Goal: Task Accomplishment & Management: Manage account settings

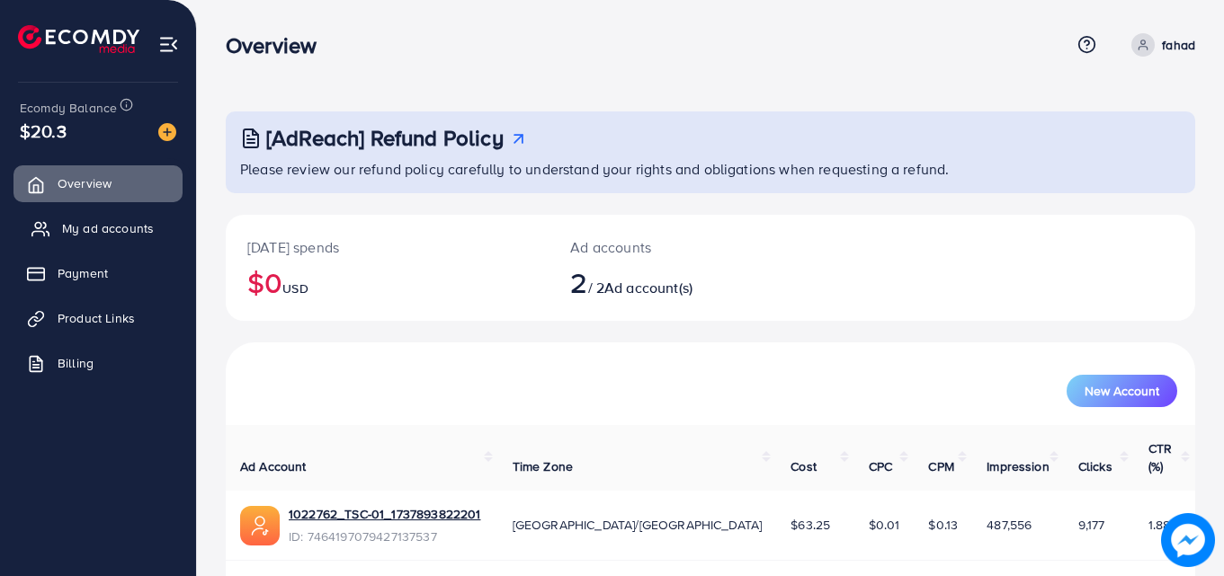
click at [117, 231] on span "My ad accounts" at bounding box center [108, 228] width 92 height 18
click at [116, 223] on span "My ad accounts" at bounding box center [108, 228] width 92 height 18
click at [108, 225] on span "My ad accounts" at bounding box center [108, 228] width 92 height 18
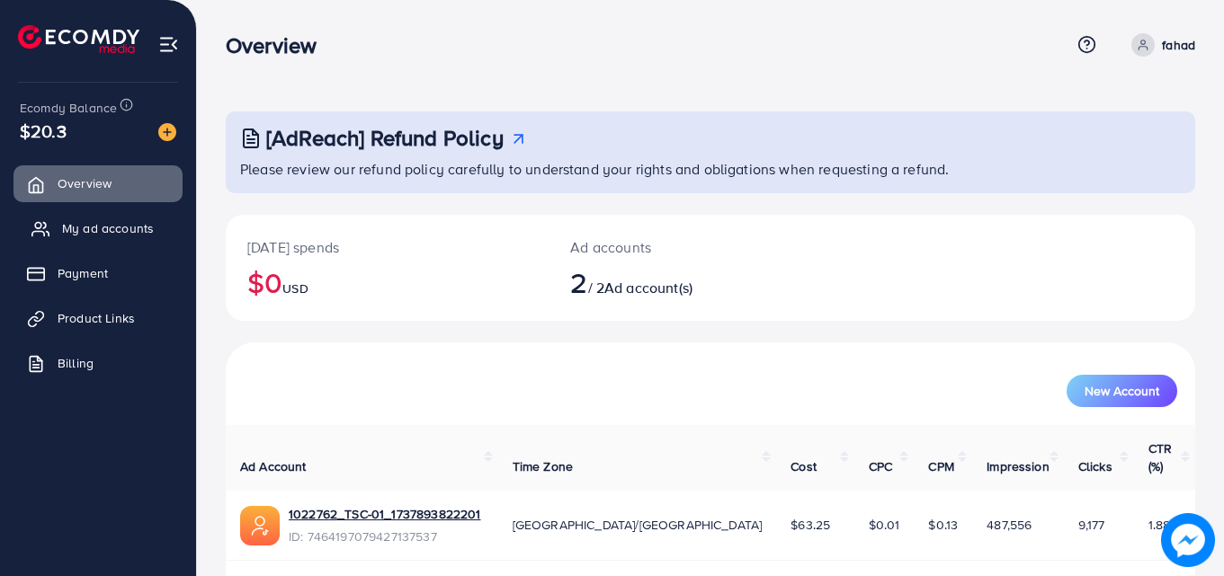
click at [108, 224] on span "My ad accounts" at bounding box center [108, 228] width 92 height 18
click at [98, 183] on span "Overview" at bounding box center [89, 183] width 54 height 18
click at [91, 223] on span "My ad accounts" at bounding box center [108, 228] width 92 height 18
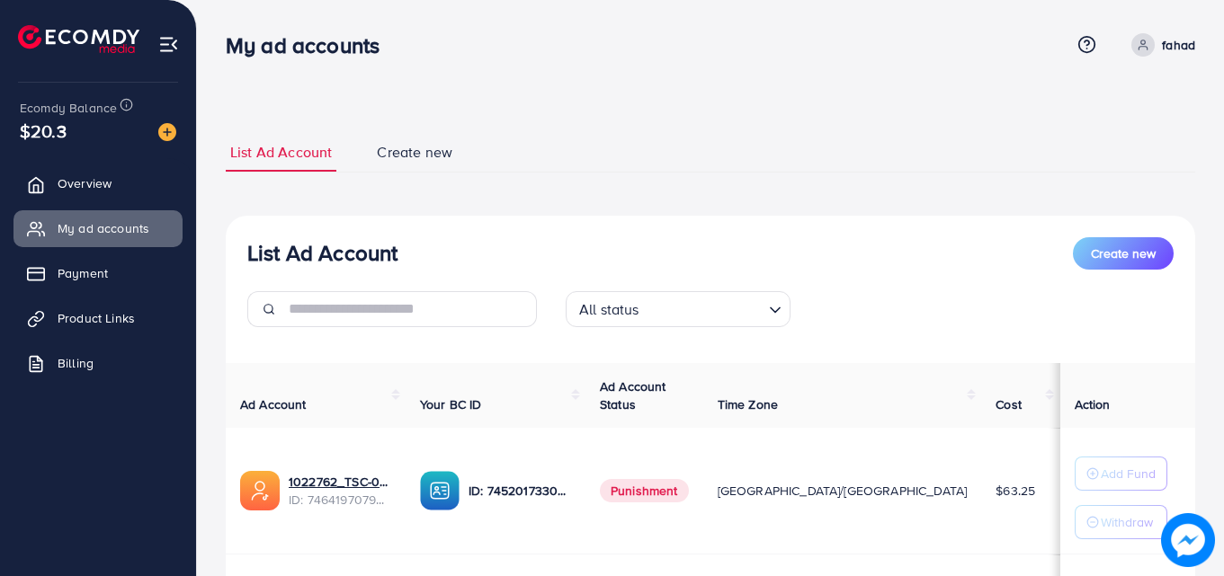
click at [1223, 399] on div "List Ad Account Create new List Ad Account Create new All status Loading... Ad …" at bounding box center [710, 405] width 1027 height 811
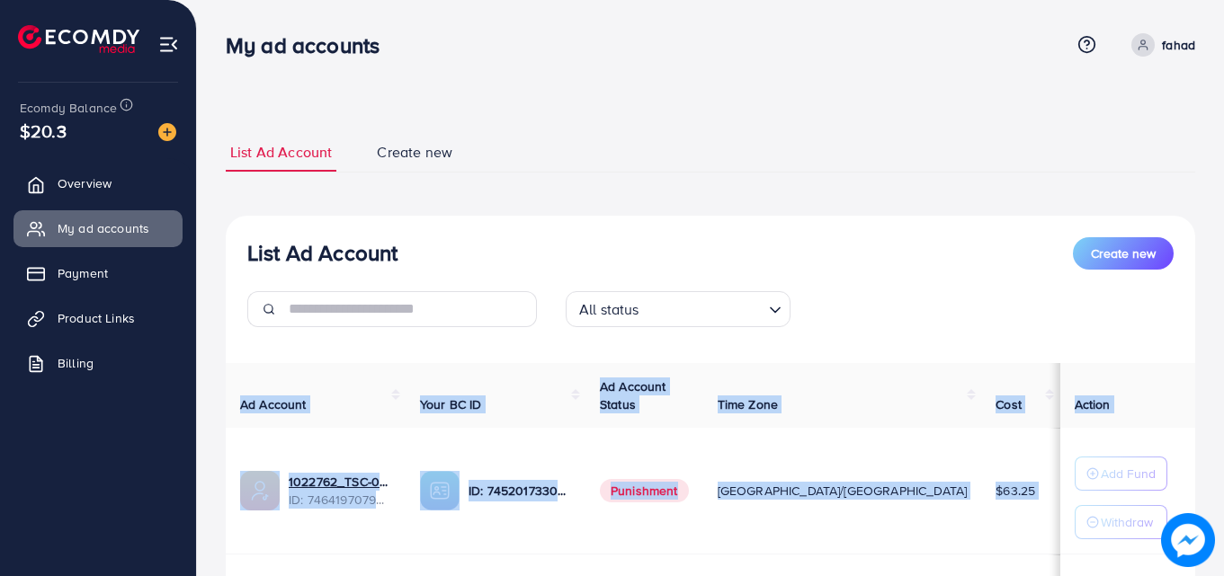
drag, startPoint x: 1223, startPoint y: 399, endPoint x: 1227, endPoint y: 429, distance: 30.0
click at [1224, 429] on html "My ad accounts Help Center Contact Support Term and policy About Us fahad Profi…" at bounding box center [612, 288] width 1224 height 576
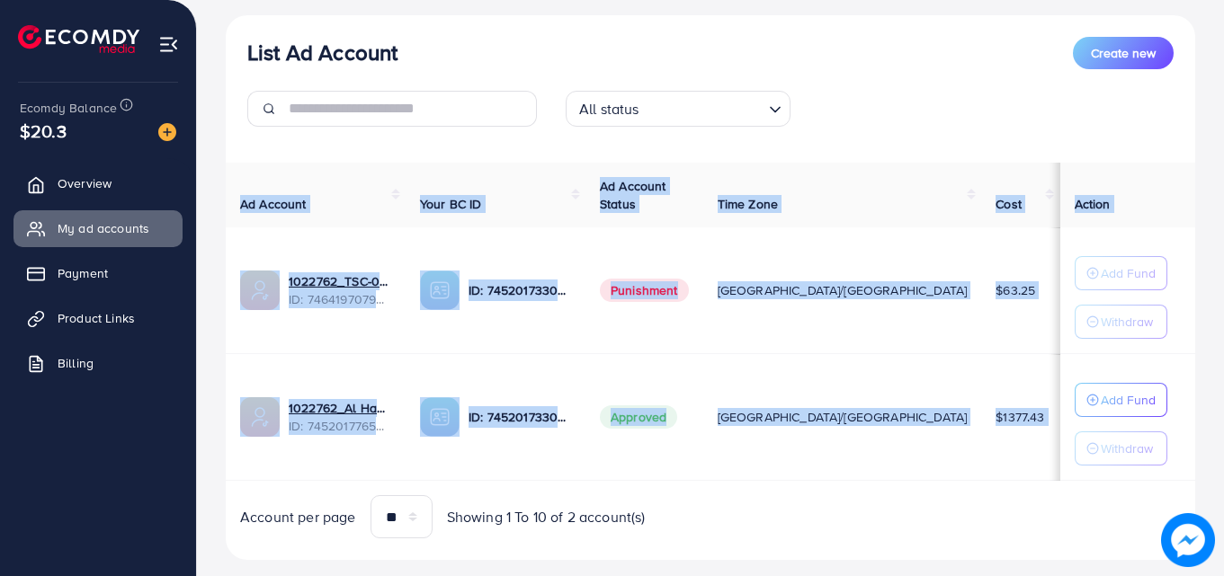
scroll to position [235, 0]
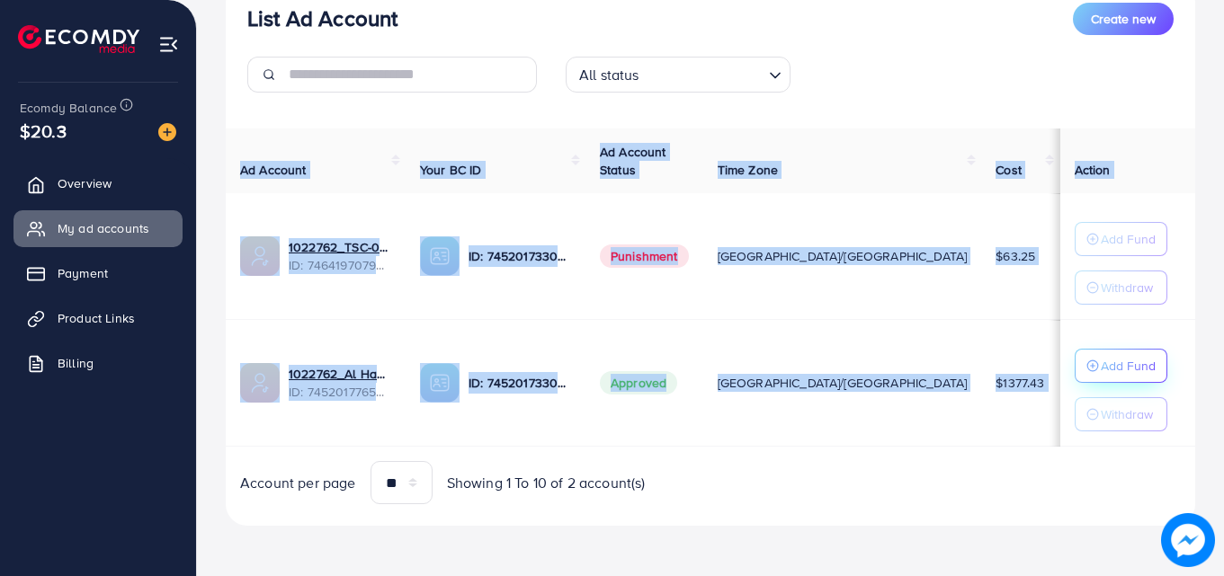
click at [1121, 364] on p "Add Fund" at bounding box center [1127, 366] width 55 height 22
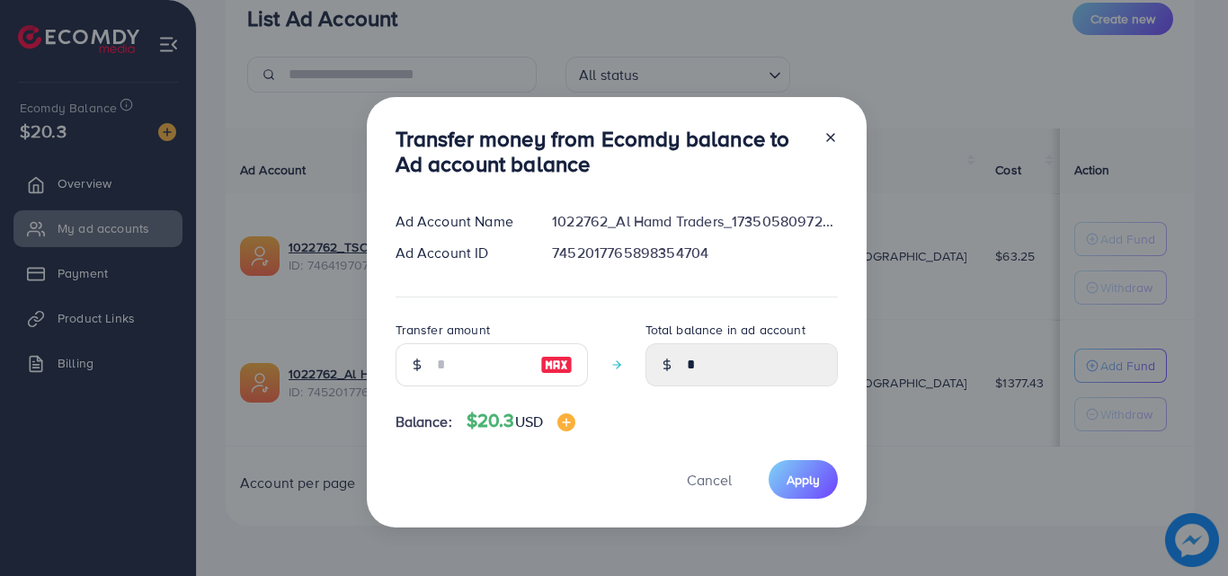
click at [931, 463] on div "Transfer money from Ecomdy balance to Ad account balance Ad Account Name 102276…" at bounding box center [614, 288] width 1228 height 576
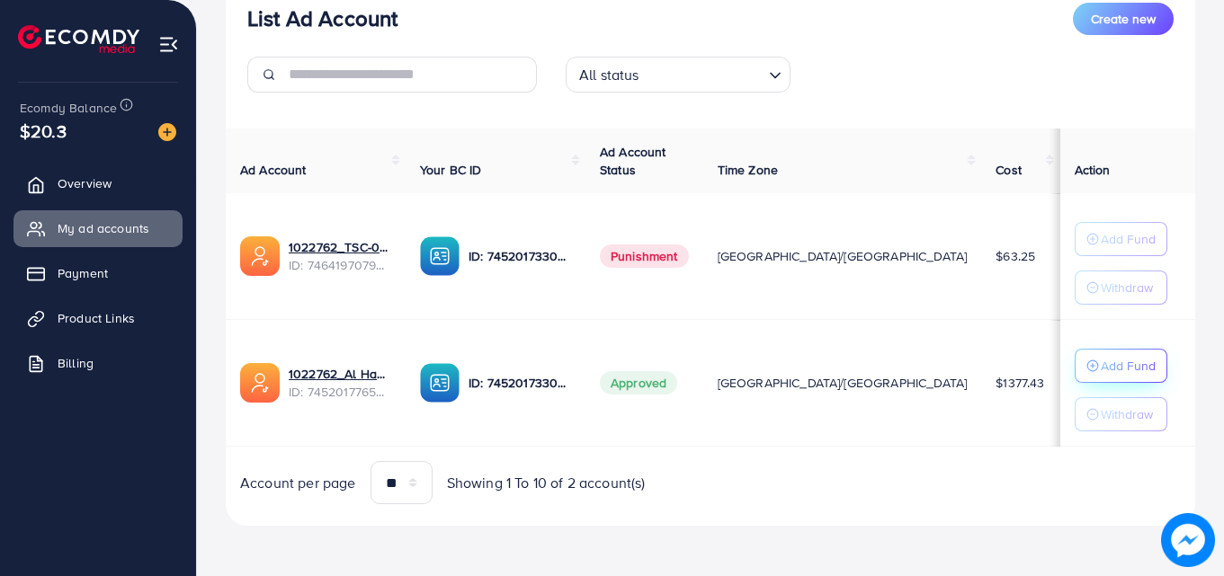
click at [1100, 373] on p "Add Fund" at bounding box center [1127, 366] width 55 height 22
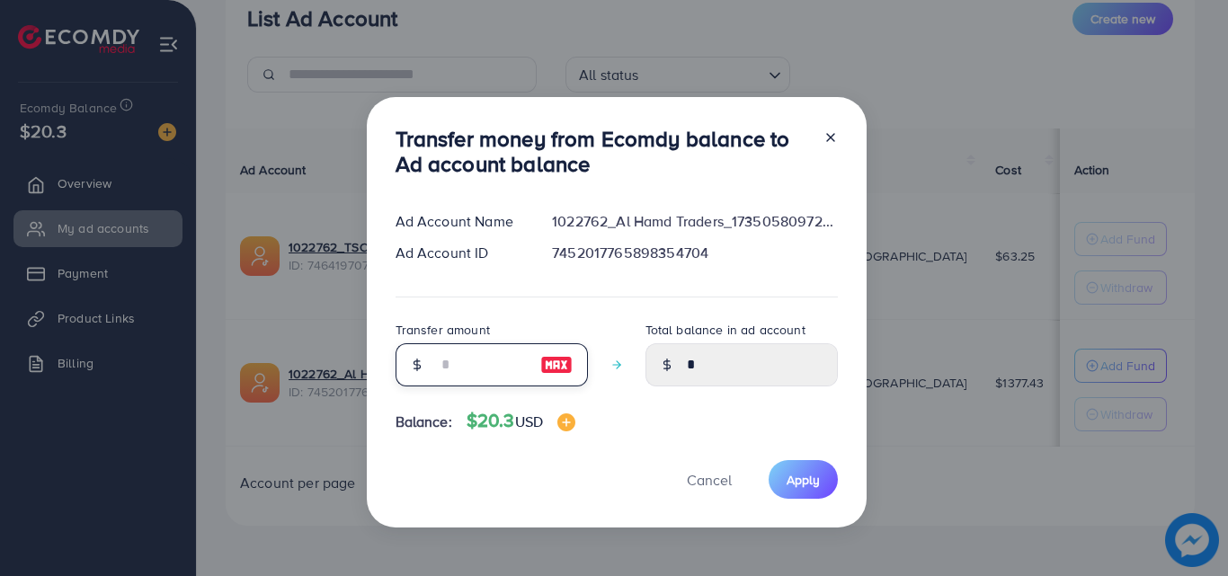
click at [487, 378] on input "number" at bounding box center [482, 364] width 90 height 43
type input "*"
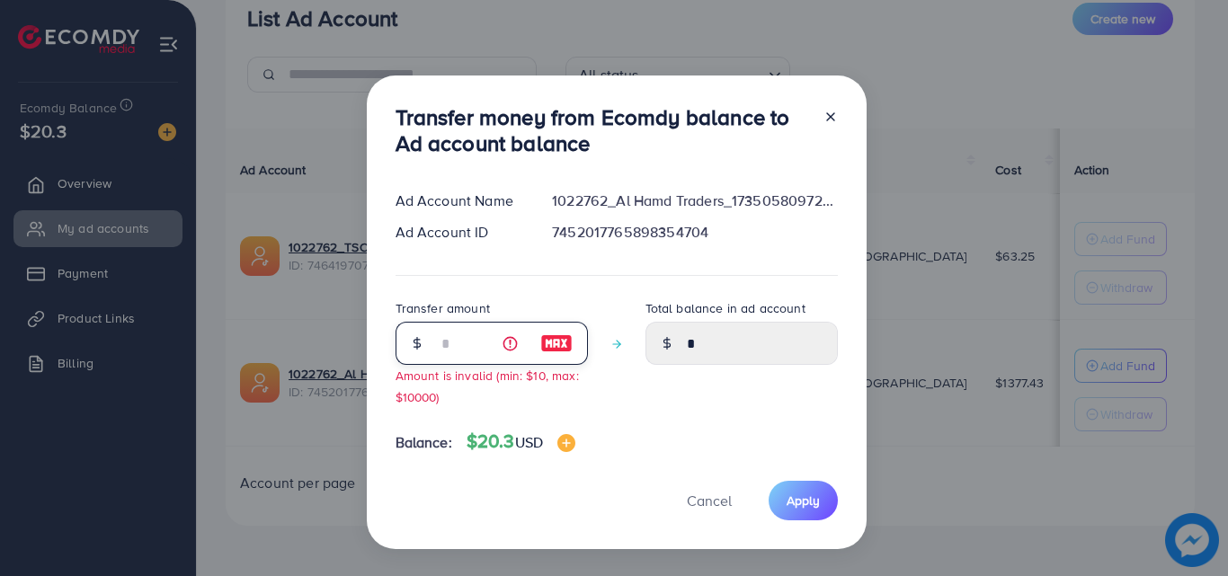
type input "****"
type input "**"
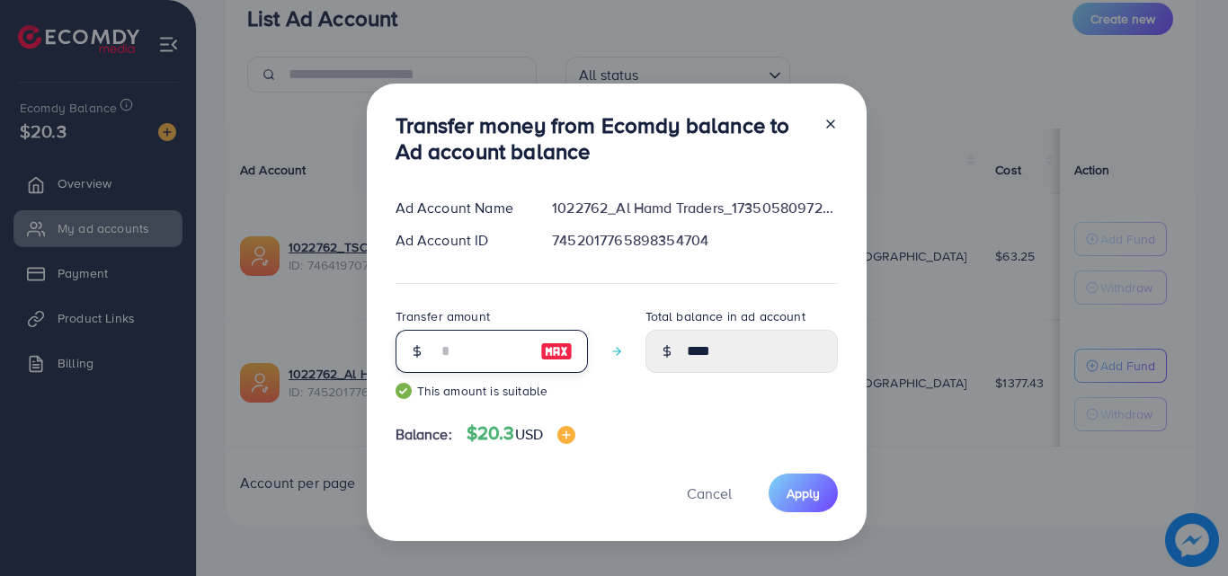
type input "*****"
type input "**"
click at [802, 494] on span "Apply" at bounding box center [803, 494] width 33 height 18
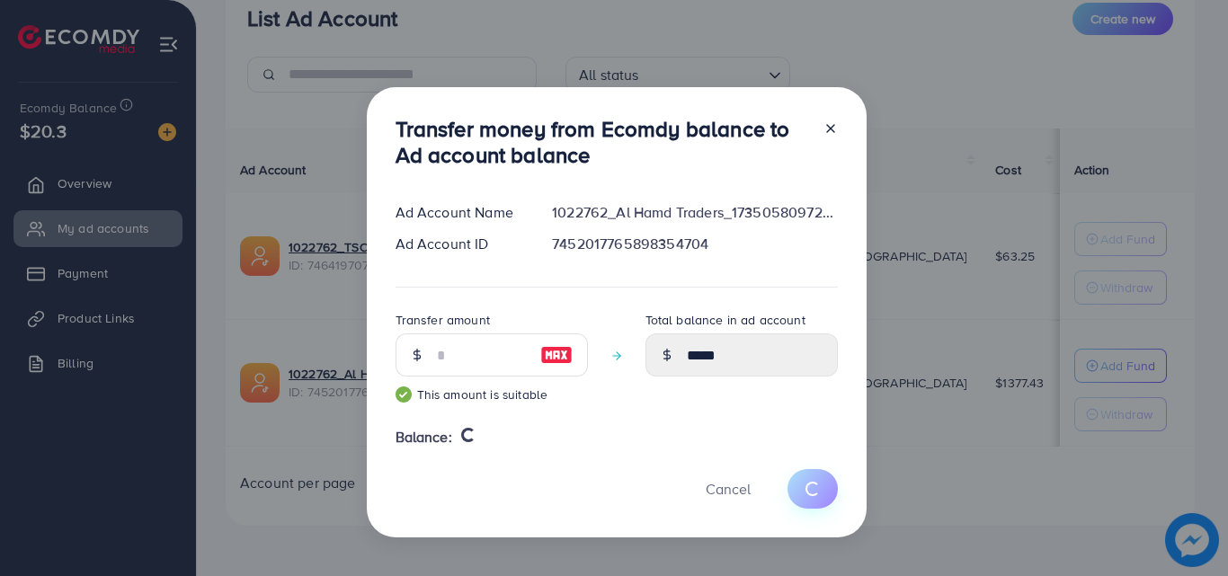
type input "*"
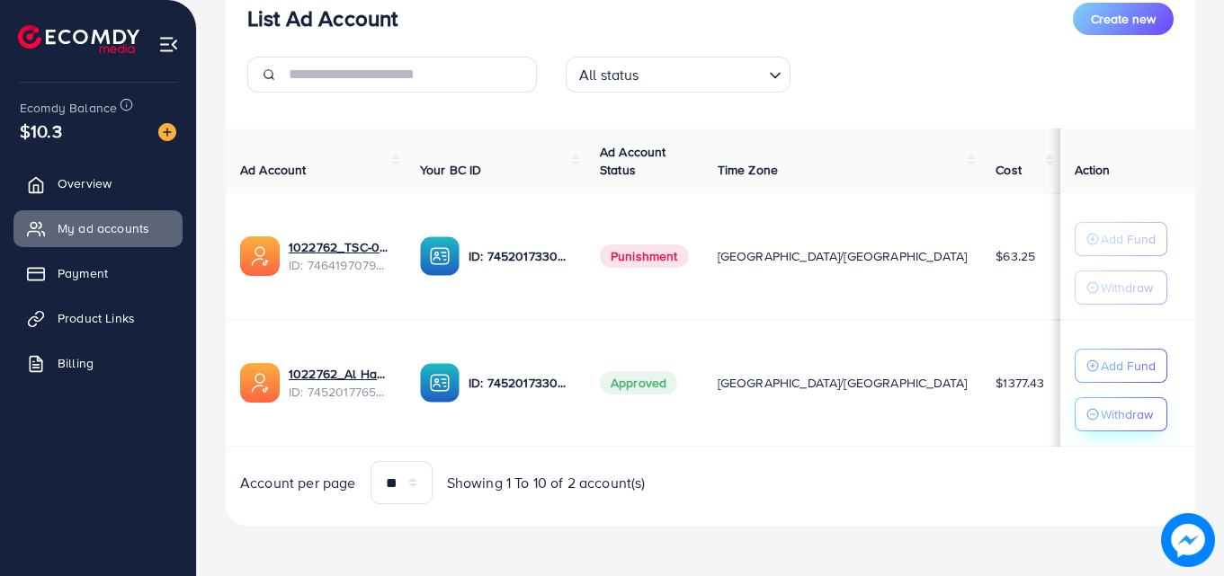
click at [1126, 415] on p "Withdraw" at bounding box center [1126, 415] width 52 height 22
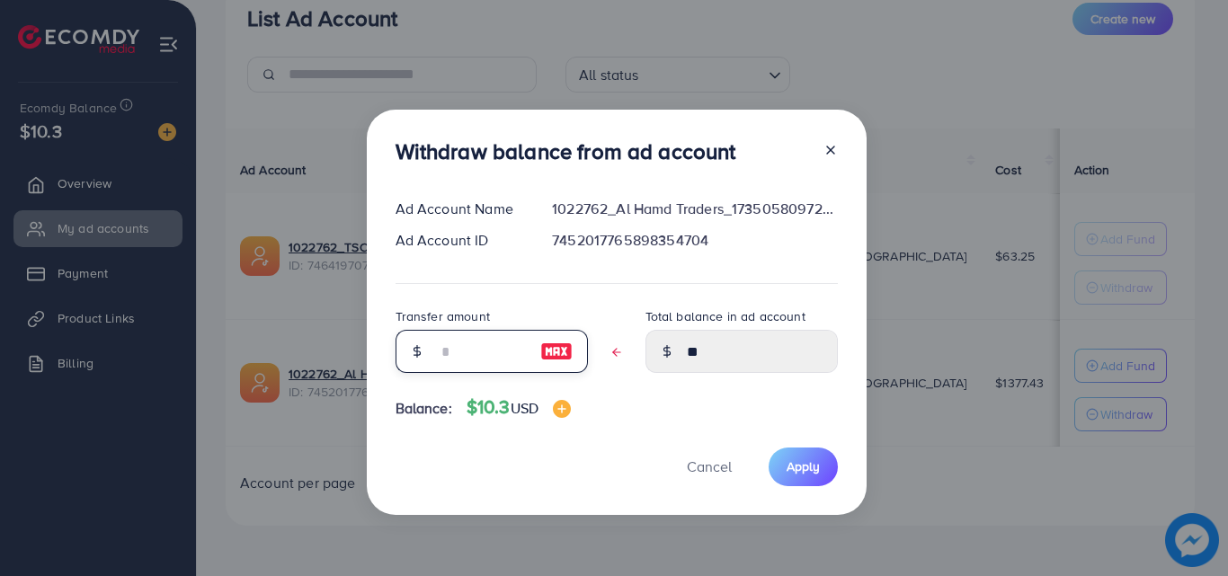
click at [486, 358] on input "text" at bounding box center [482, 351] width 90 height 43
type input "*"
type input "****"
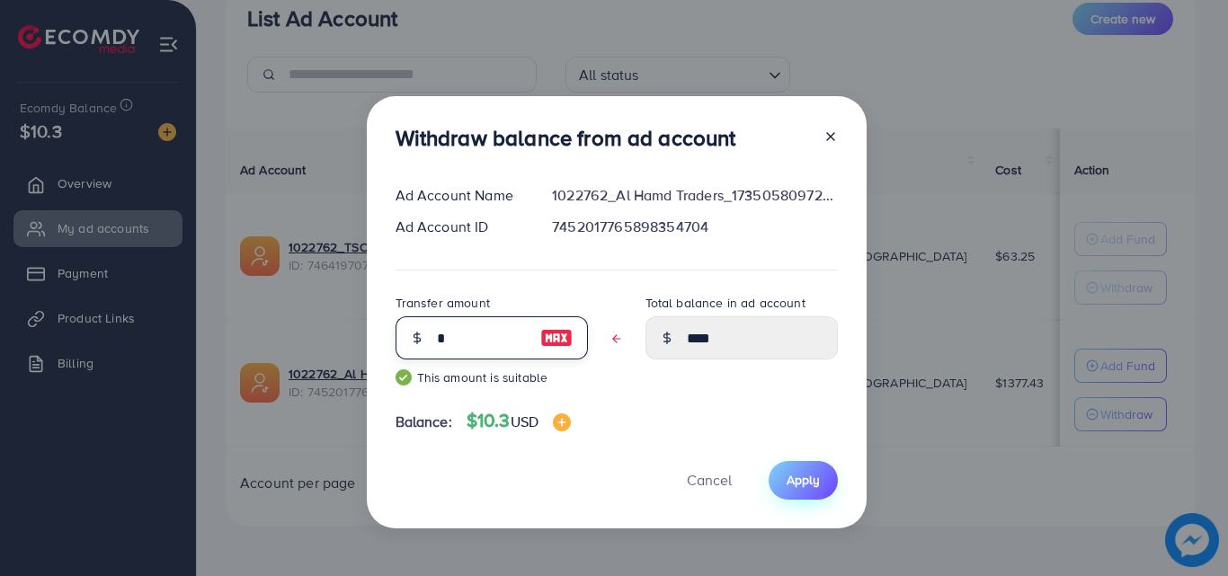
type input "*"
click at [807, 479] on span "Apply" at bounding box center [803, 480] width 33 height 18
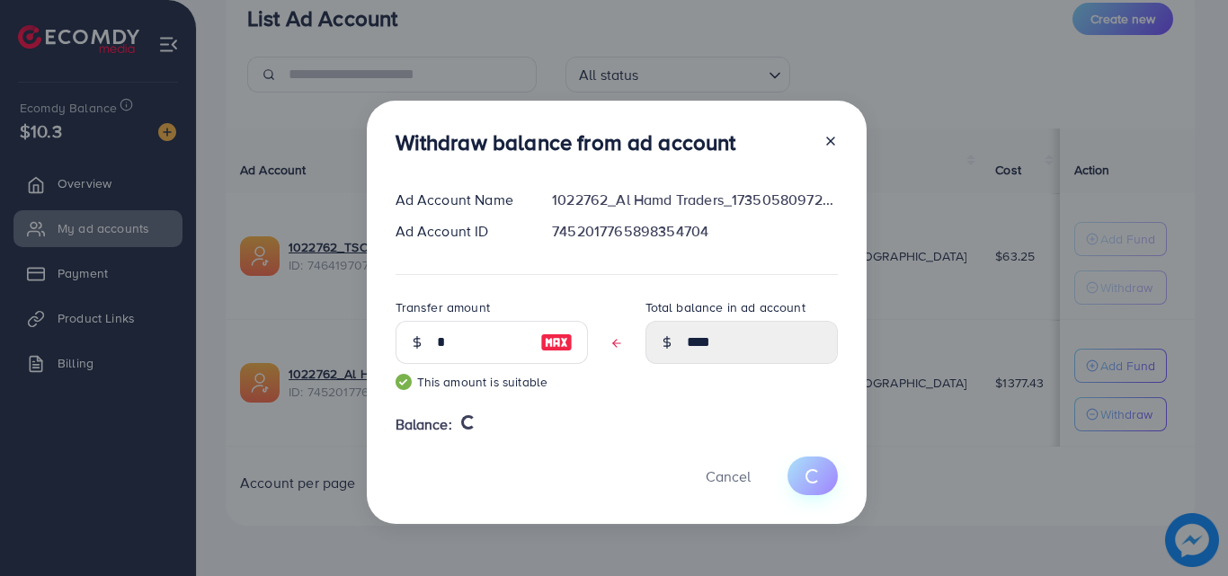
type input "**"
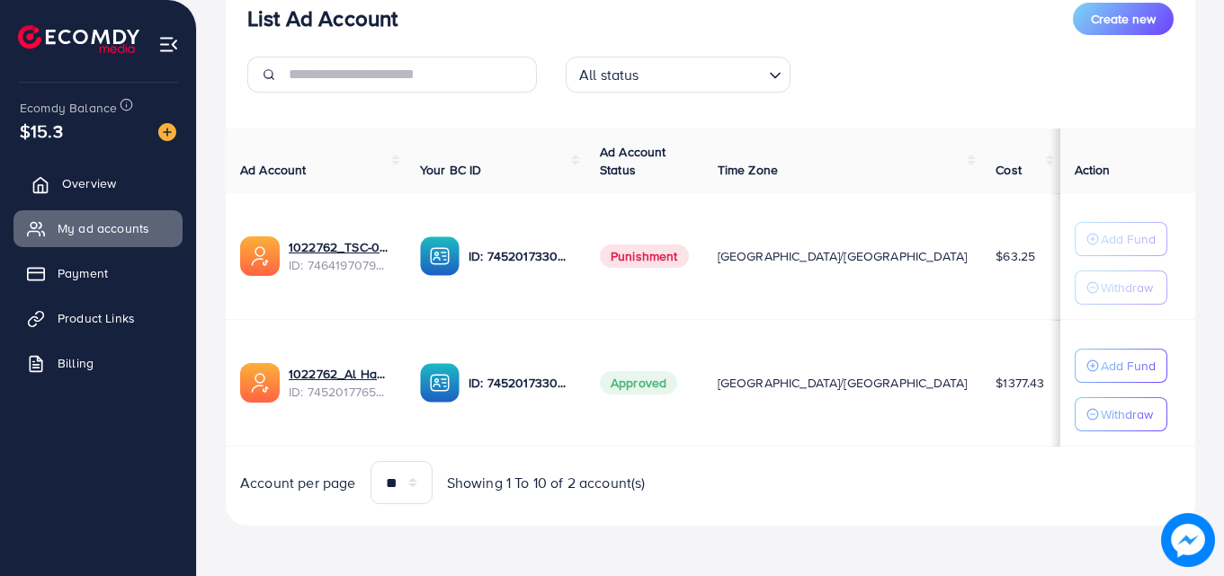
click at [98, 178] on span "Overview" at bounding box center [89, 183] width 54 height 18
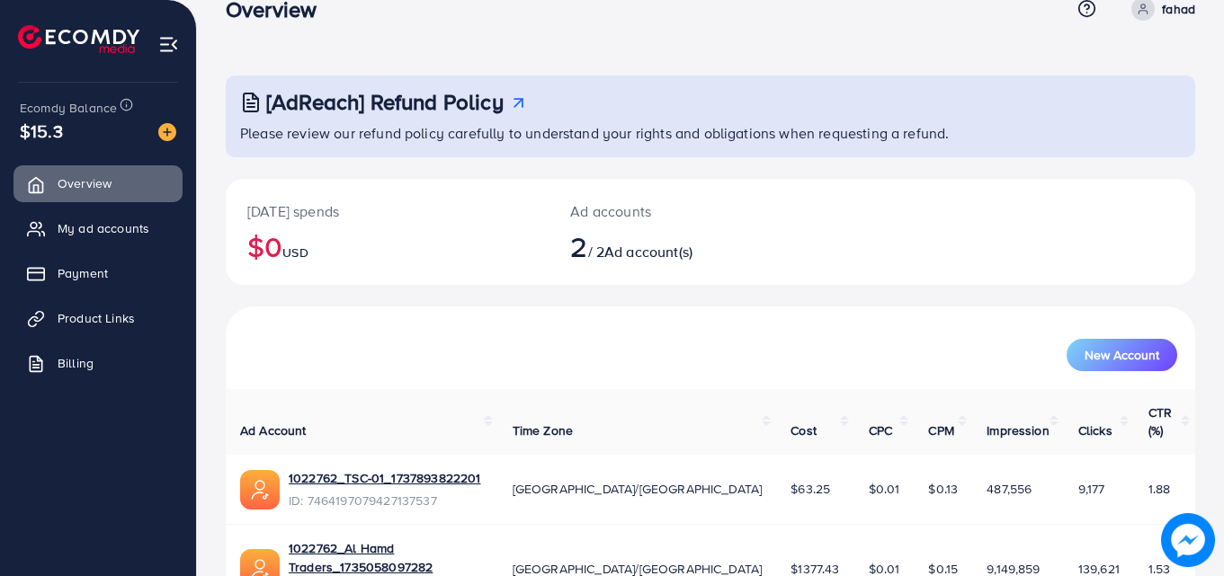
scroll to position [113, 0]
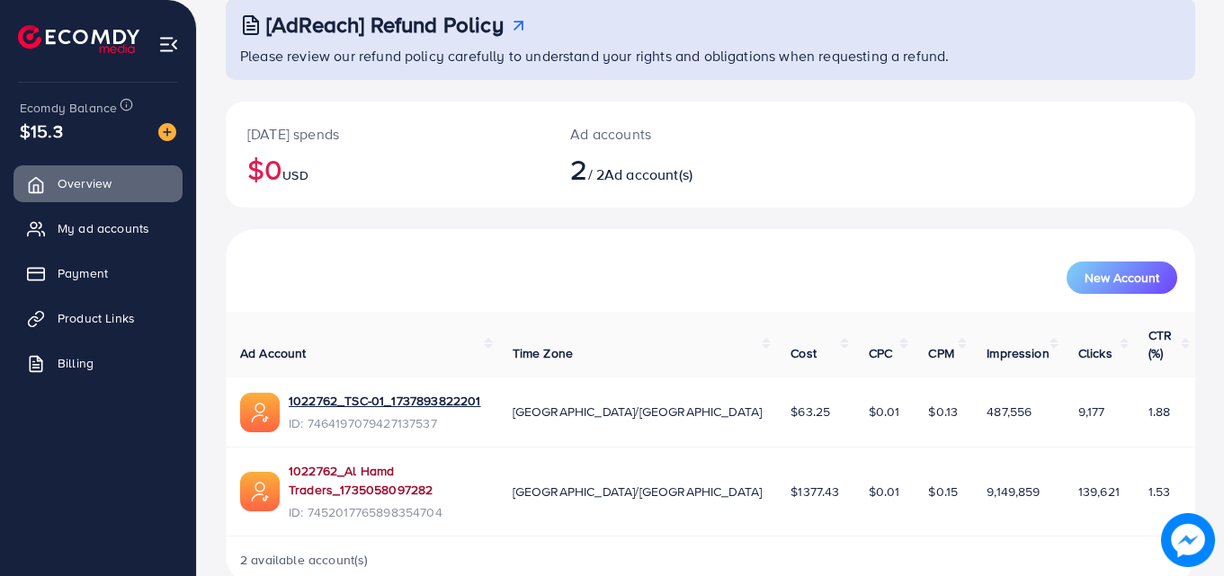
click at [484, 462] on link "1022762_Al Hamd Traders_1735058097282" at bounding box center [386, 480] width 195 height 37
drag, startPoint x: 1217, startPoint y: 468, endPoint x: 221, endPoint y: 235, distance: 1023.1
click at [221, 235] on div "[AdReach] Refund Policy Please review our refund policy carefully to understand…" at bounding box center [710, 250] width 1027 height 726
click at [213, 245] on div "[AdReach] Refund Policy Please review our refund policy carefully to understand…" at bounding box center [710, 250] width 1027 height 726
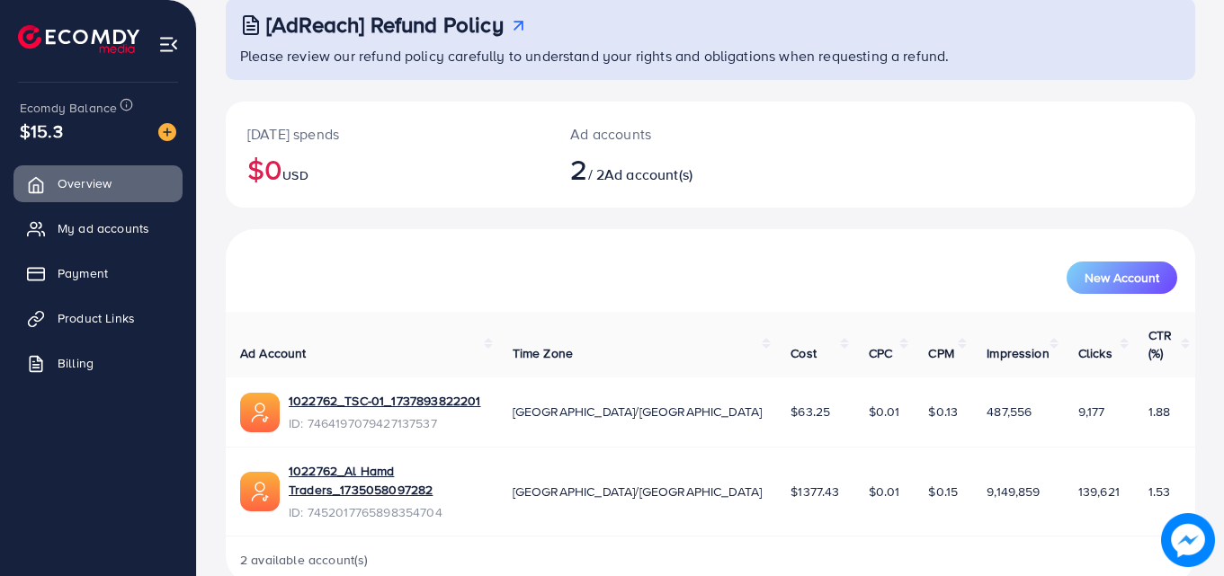
click at [210, 245] on div "[AdReach] Refund Policy Please review our refund policy carefully to understand…" at bounding box center [710, 250] width 1027 height 726
click at [138, 220] on span "My ad accounts" at bounding box center [108, 228] width 92 height 18
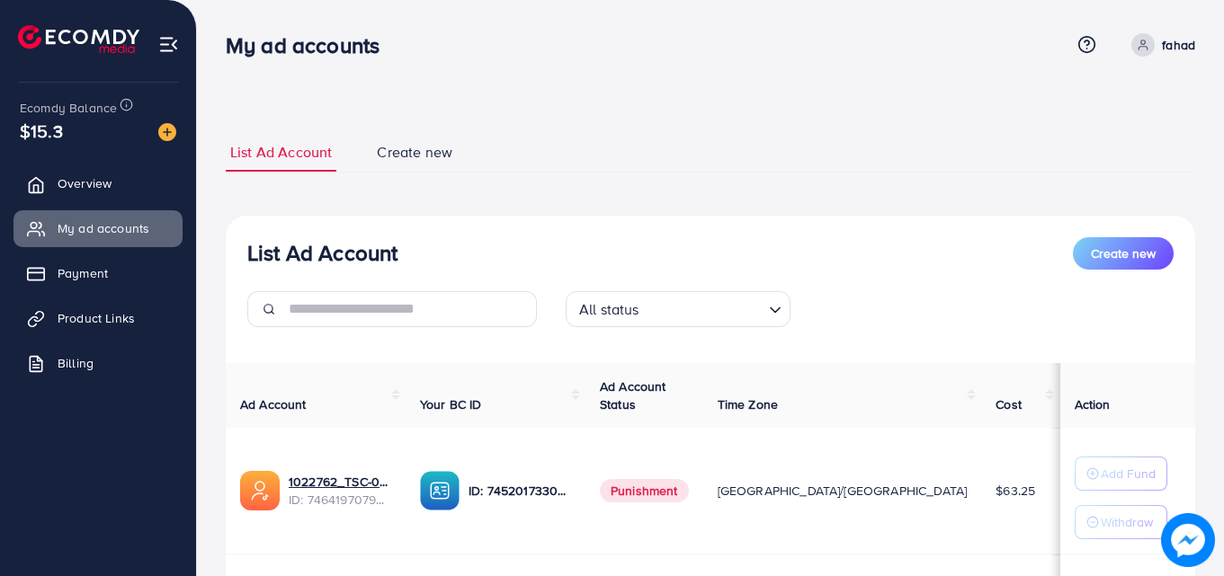
click at [1223, 363] on div "List Ad Account Create new List Ad Account Create new All status Loading... Ad …" at bounding box center [710, 405] width 1027 height 811
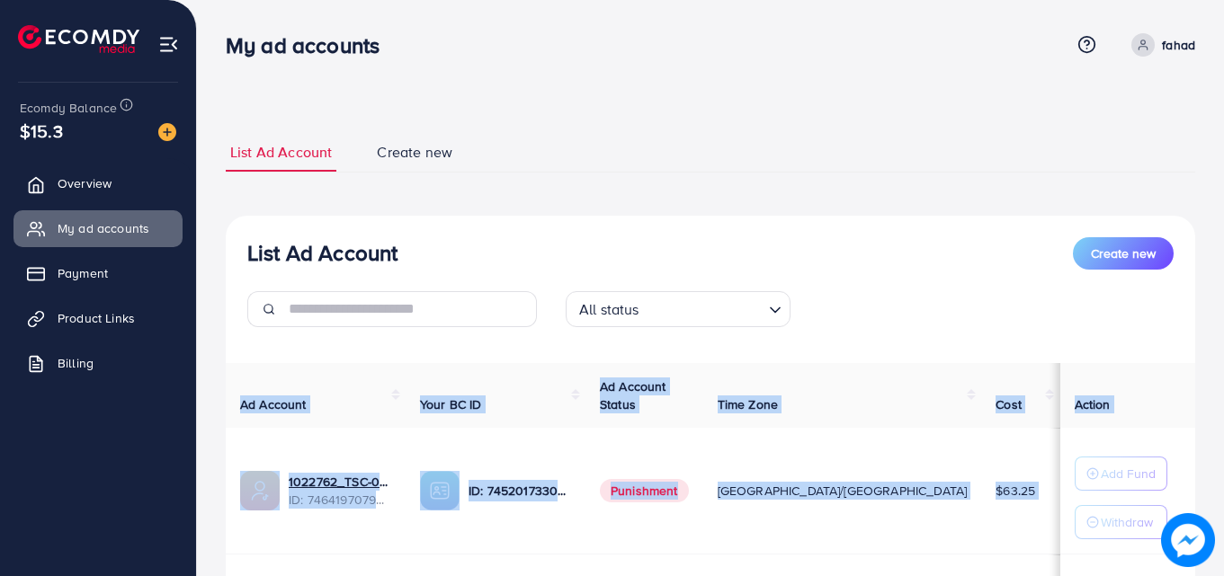
drag, startPoint x: 1223, startPoint y: 363, endPoint x: 1226, endPoint y: 402, distance: 38.8
click at [1224, 402] on html "My ad accounts Help Center Contact Support Term and policy About Us fahad Profi…" at bounding box center [612, 288] width 1224 height 576
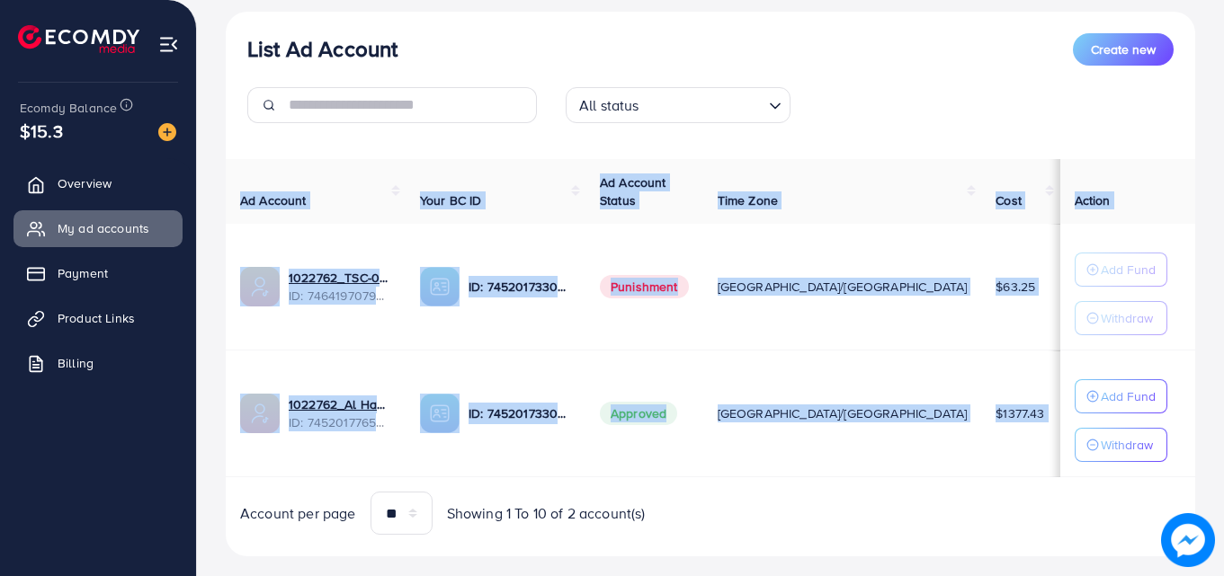
scroll to position [235, 0]
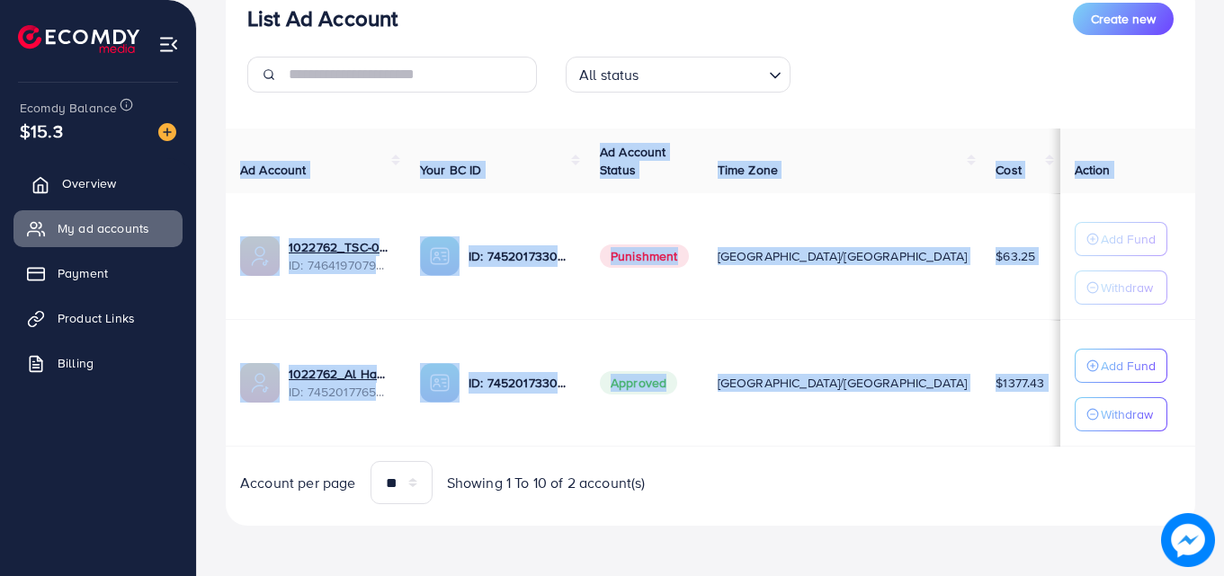
click at [93, 179] on span "Overview" at bounding box center [89, 183] width 54 height 18
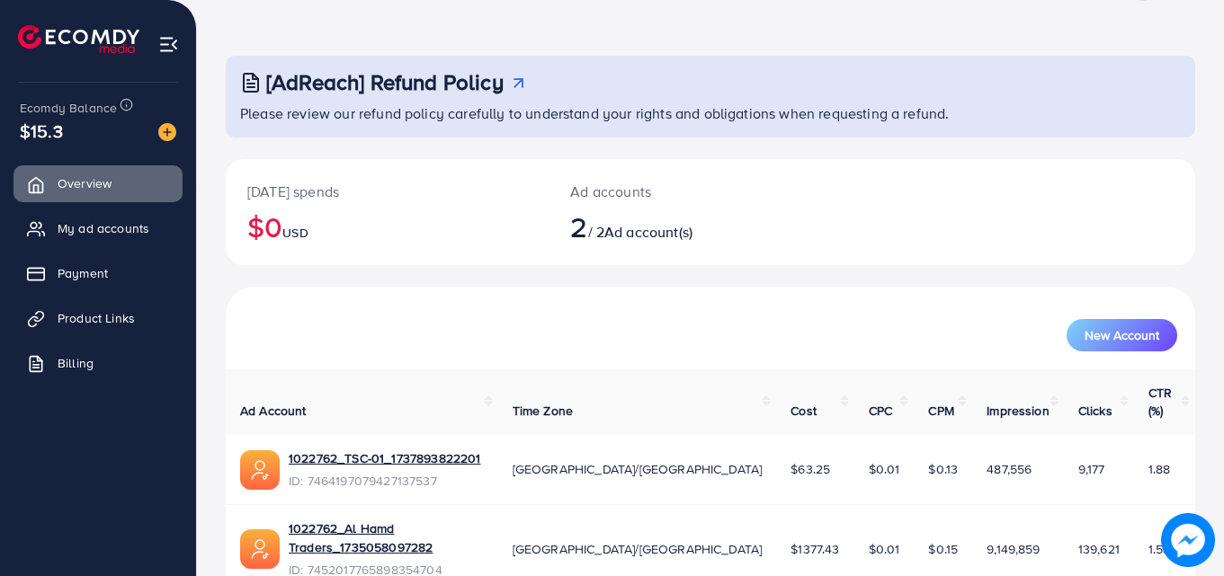
scroll to position [57, 0]
